Goal: Check status: Check status

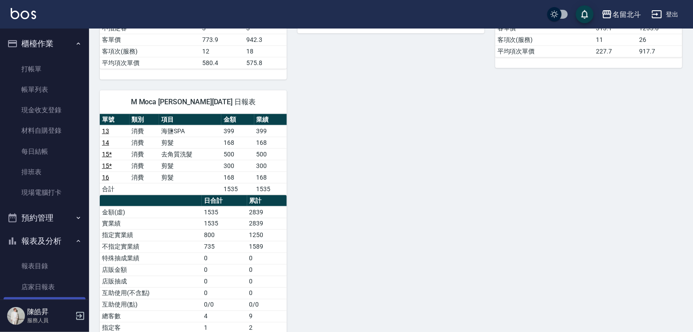
scroll to position [89, 0]
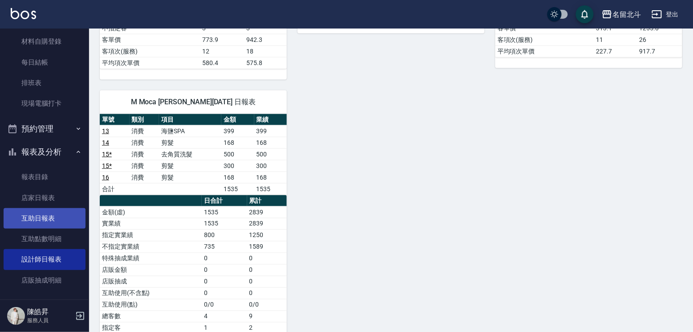
click at [50, 228] on link "互助日報表" at bounding box center [45, 218] width 82 height 20
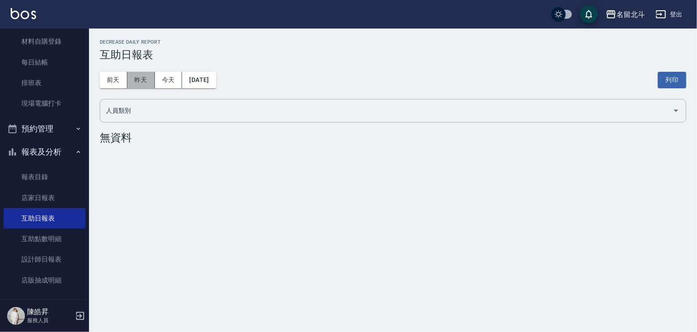
click at [141, 79] on button "昨天" at bounding box center [141, 80] width 28 height 16
click at [136, 78] on button "昨天" at bounding box center [141, 80] width 28 height 16
click at [109, 83] on button "前天" at bounding box center [114, 80] width 28 height 16
click at [127, 79] on button "昨天" at bounding box center [141, 80] width 28 height 16
click at [157, 74] on button "今天" at bounding box center [169, 80] width 28 height 16
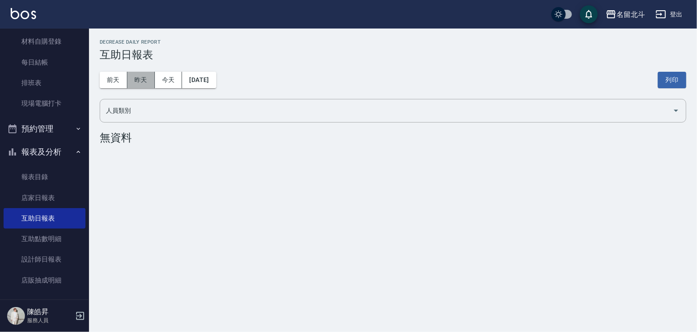
click at [148, 77] on button "昨天" at bounding box center [141, 80] width 28 height 16
click at [216, 79] on button "[DATE]" at bounding box center [199, 80] width 34 height 16
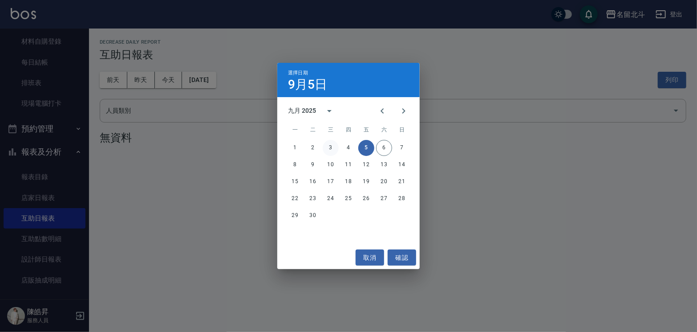
click at [334, 148] on button "3" at bounding box center [331, 148] width 16 height 16
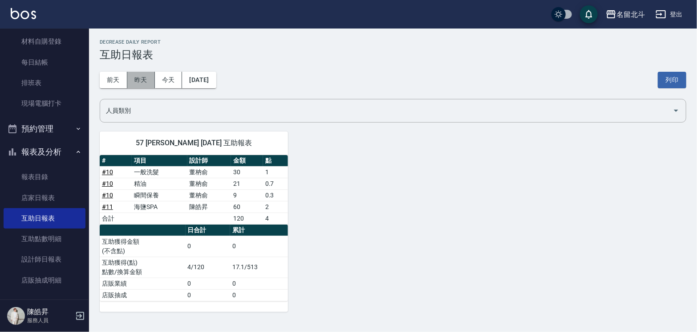
click at [144, 83] on button "昨天" at bounding box center [141, 80] width 28 height 16
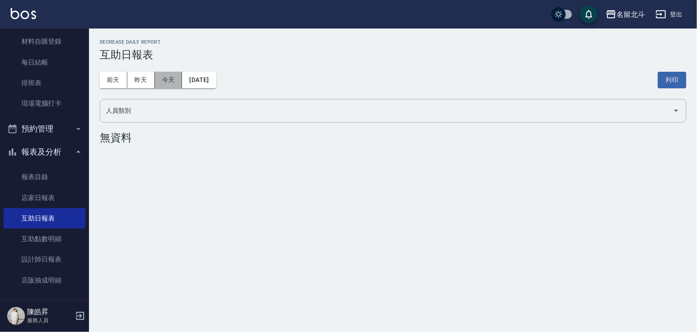
click at [164, 80] on button "今天" at bounding box center [169, 80] width 28 height 16
click at [199, 81] on button "[DATE]" at bounding box center [199, 80] width 34 height 16
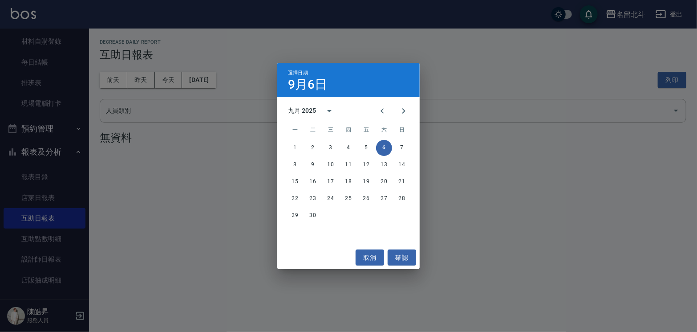
click at [330, 132] on span "三" at bounding box center [331, 130] width 16 height 18
click at [328, 148] on button "3" at bounding box center [331, 148] width 16 height 16
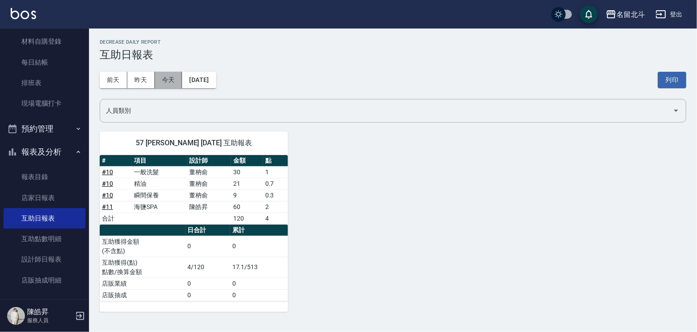
click at [163, 81] on button "今天" at bounding box center [169, 80] width 28 height 16
